Goal: Navigation & Orientation: Find specific page/section

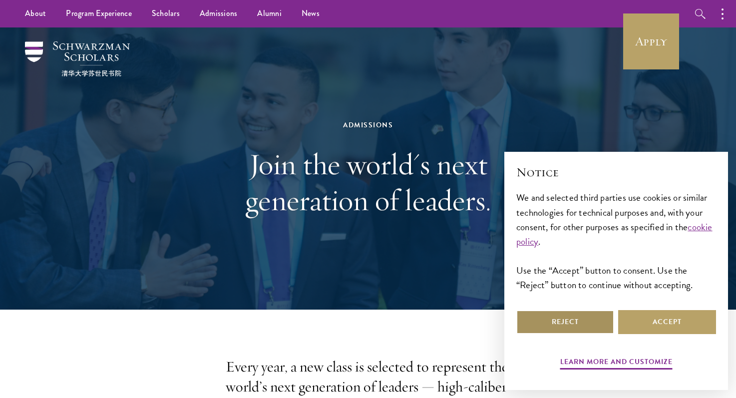
click at [566, 330] on button "Reject" at bounding box center [566, 322] width 98 height 24
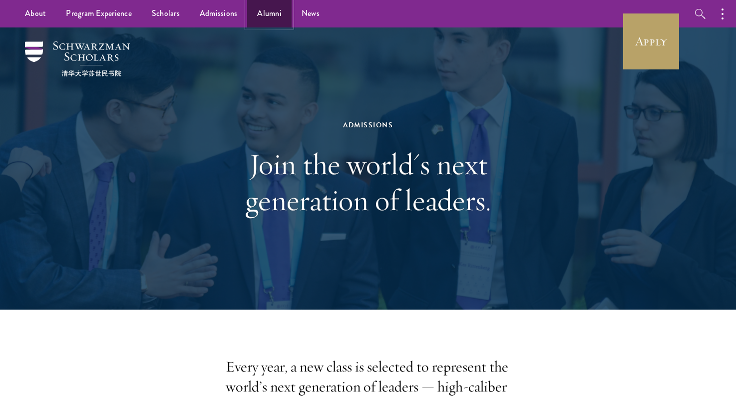
click at [260, 21] on link "Alumni" at bounding box center [269, 13] width 44 height 27
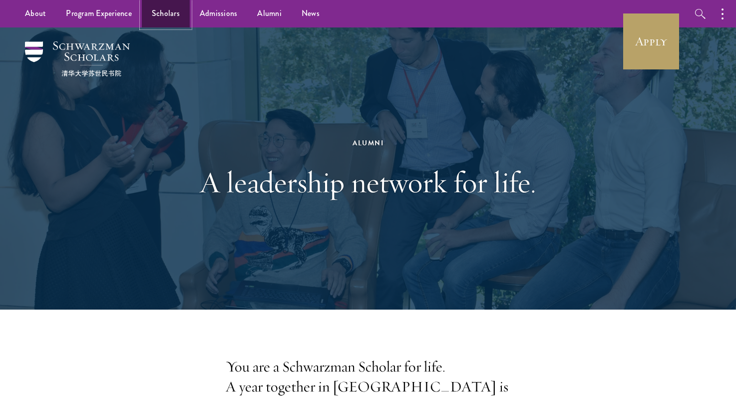
click at [169, 12] on link "Scholars" at bounding box center [166, 13] width 48 height 27
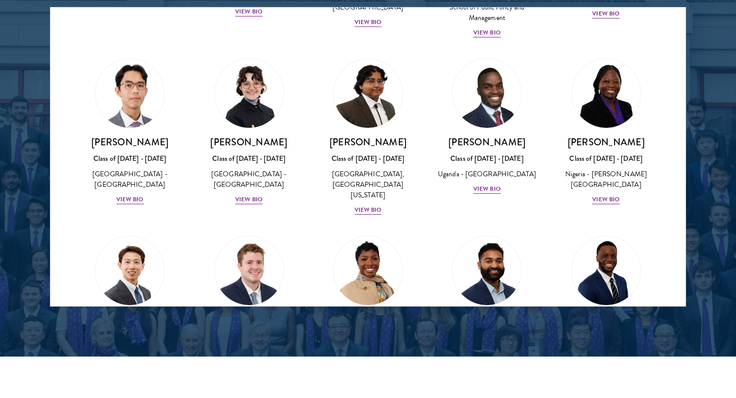
scroll to position [261, 0]
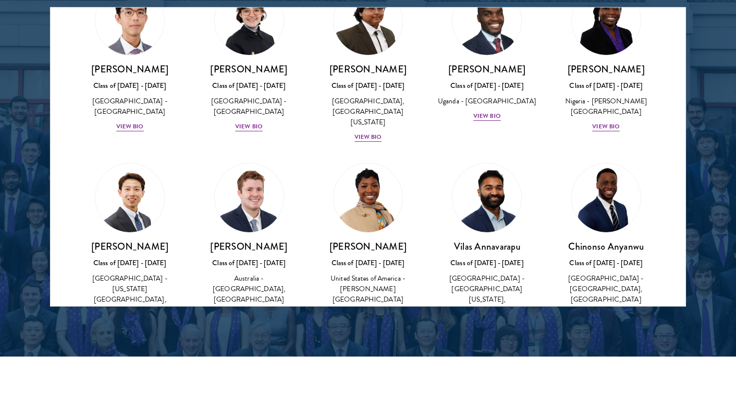
click at [703, 175] on div at bounding box center [368, 53] width 736 height 608
